Goal: Use online tool/utility: Utilize a website feature to perform a specific function

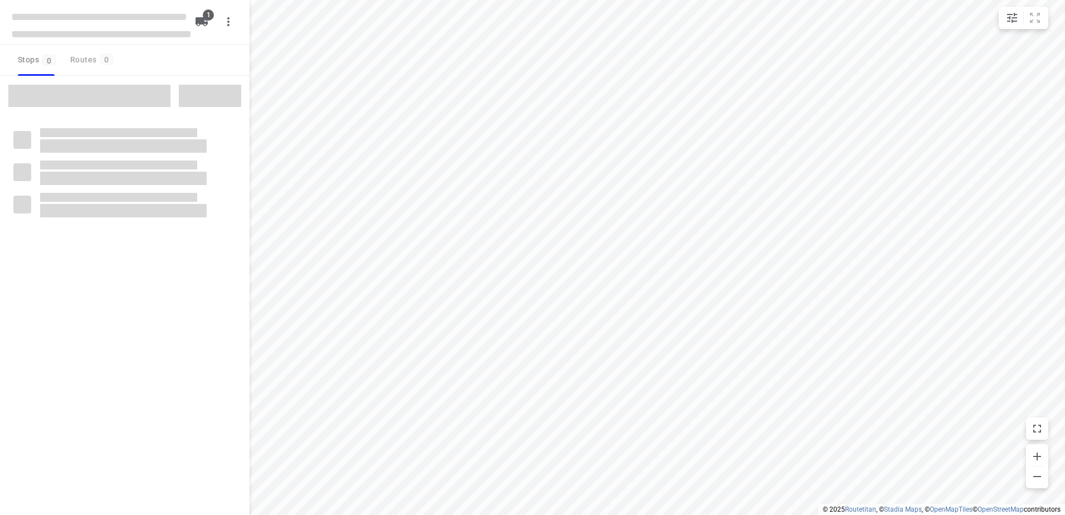
type input "distance"
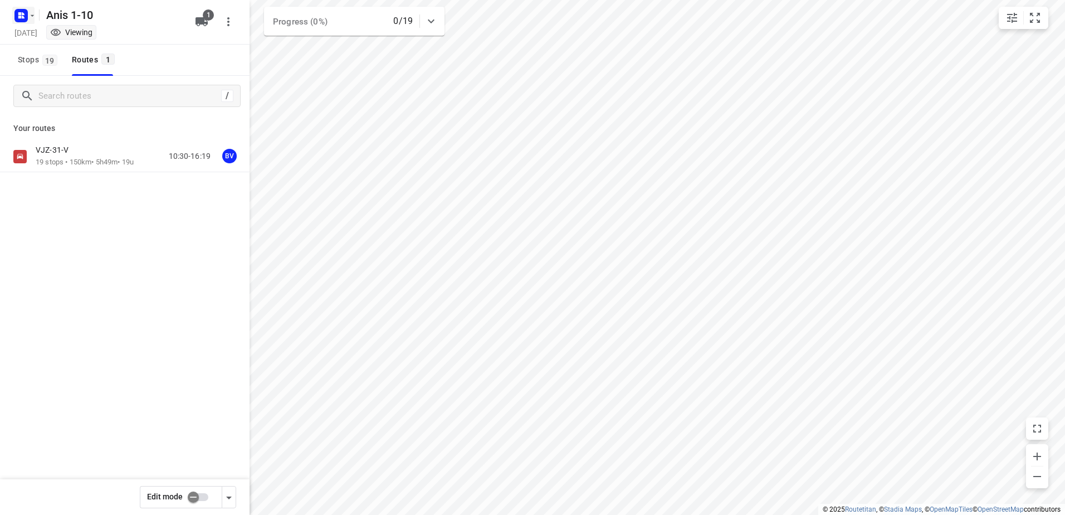
click at [32, 14] on icon "button" at bounding box center [32, 15] width 9 height 9
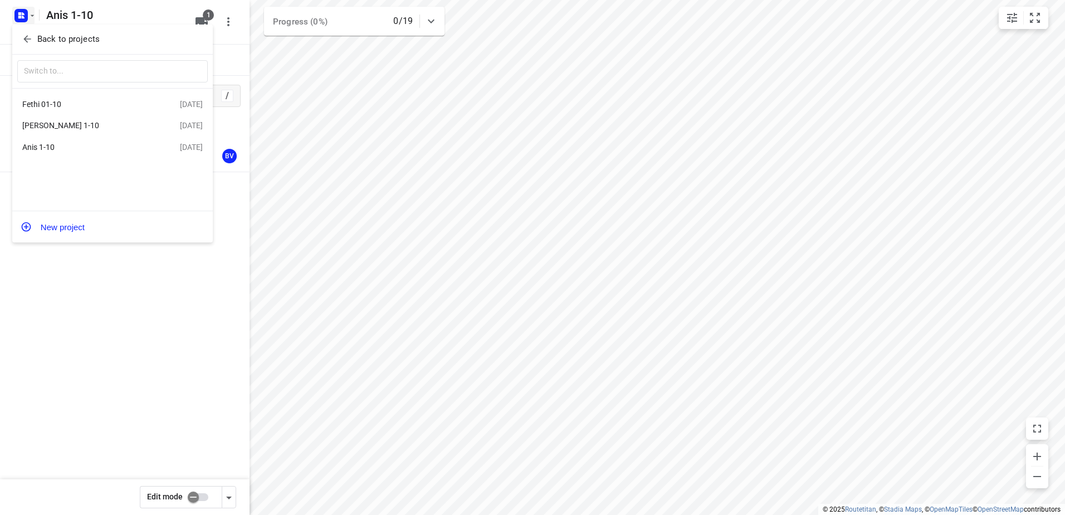
click at [51, 103] on div "Fethi 01-10" at bounding box center [86, 104] width 128 height 9
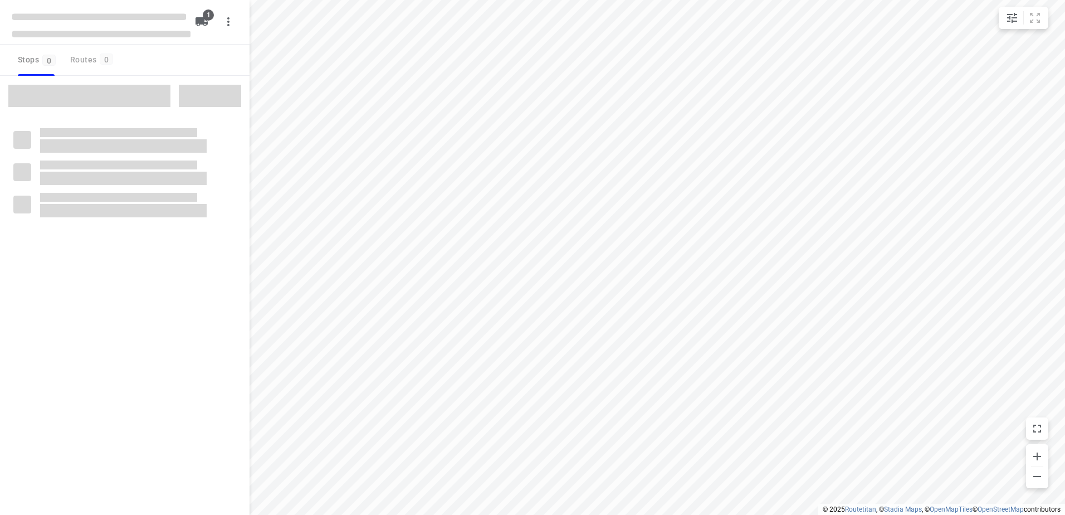
type input "distance"
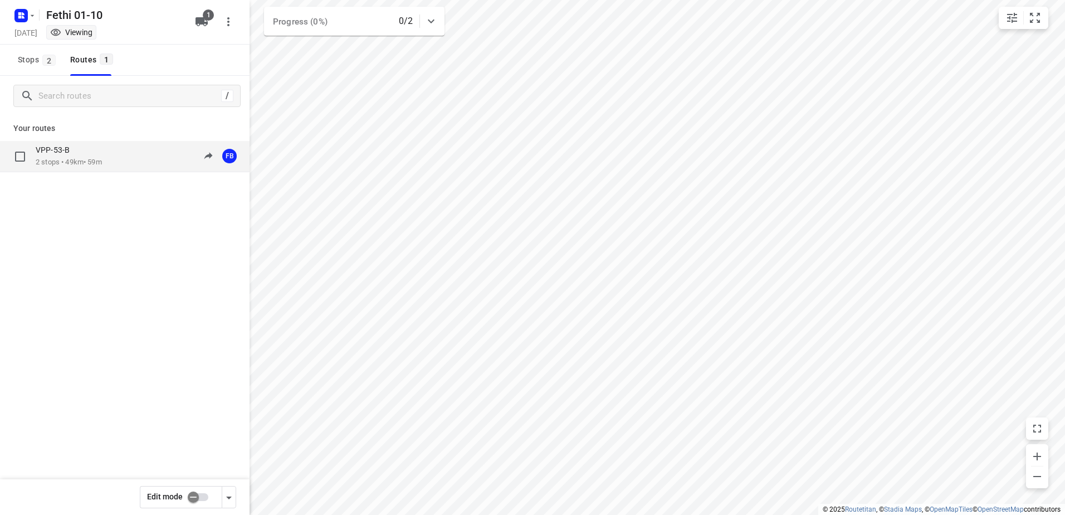
click at [75, 150] on p "VPP-53-B" at bounding box center [56, 150] width 41 height 10
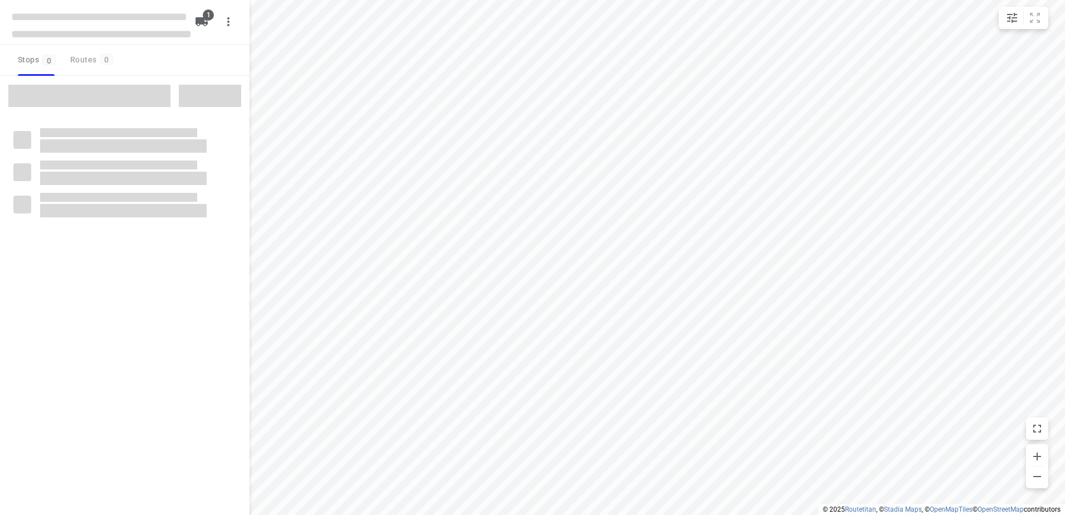
type input "distance"
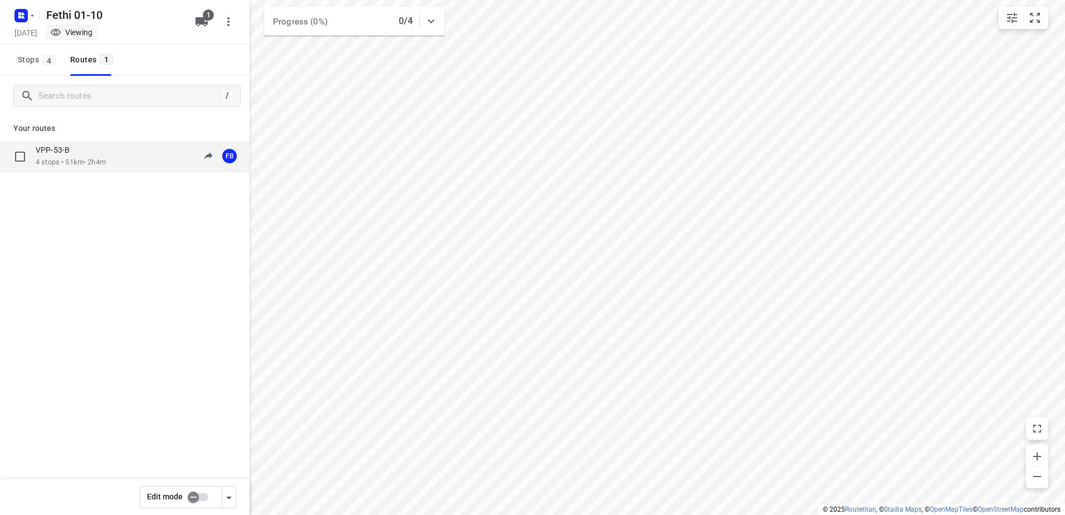
click at [62, 154] on p "VPP-53-B" at bounding box center [56, 150] width 41 height 10
